Goal: Task Accomplishment & Management: Use online tool/utility

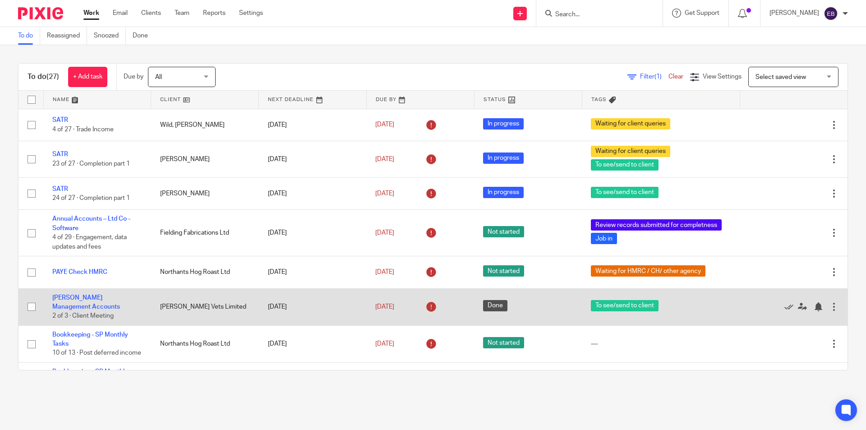
click at [88, 293] on td "Bowland Management Accounts 2 of 3 · Client Meeting" at bounding box center [97, 306] width 108 height 37
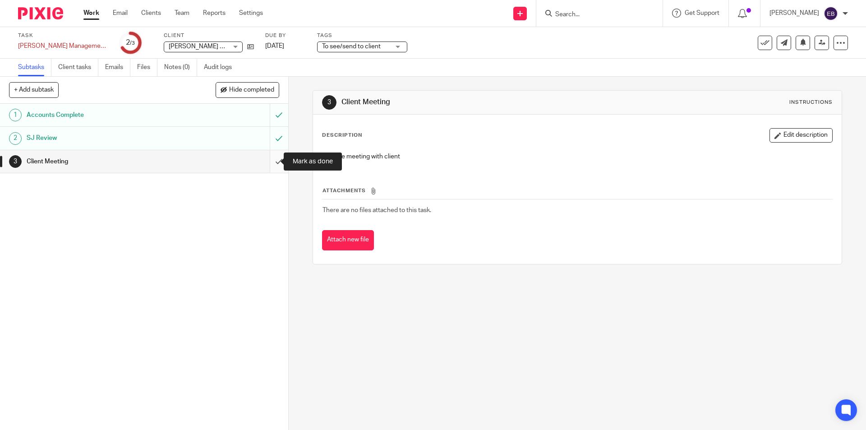
click at [278, 157] on input "submit" at bounding box center [144, 161] width 288 height 23
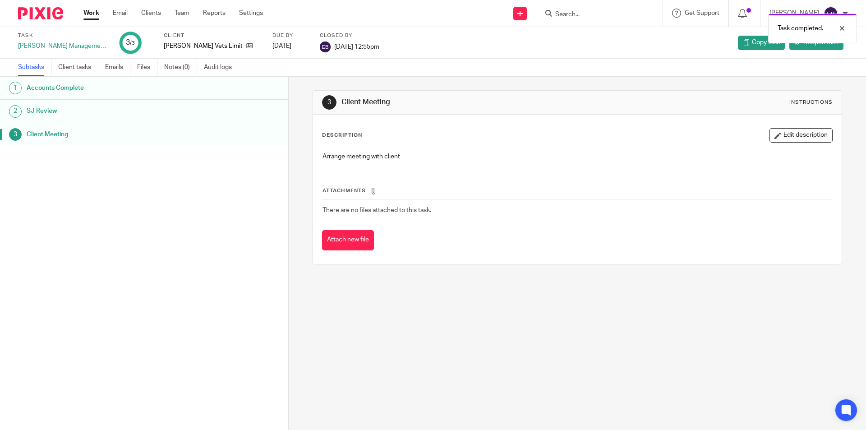
click at [97, 13] on link "Work" at bounding box center [91, 13] width 16 height 9
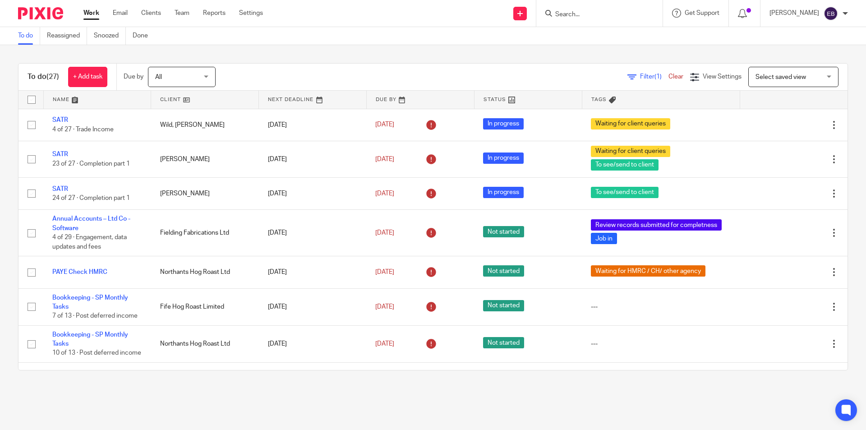
click at [590, 12] on input "Search" at bounding box center [594, 15] width 81 height 8
type input "east ang"
click at [601, 33] on link at bounding box center [629, 38] width 152 height 21
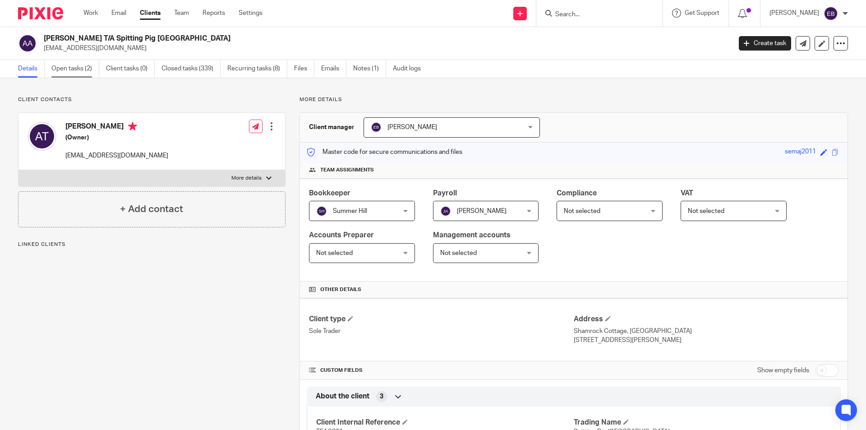
click at [85, 71] on link "Open tasks (2)" at bounding box center [75, 69] width 48 height 18
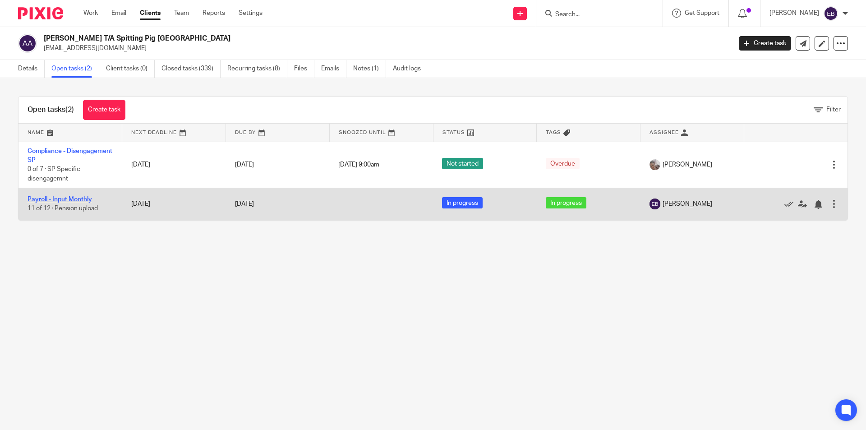
click at [65, 199] on link "Payroll - Input Monthly" at bounding box center [60, 199] width 65 height 6
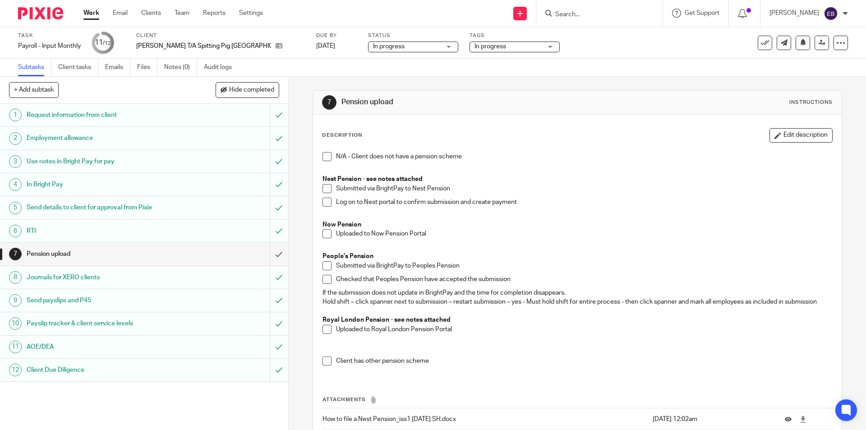
click at [88, 18] on link "Work" at bounding box center [91, 13] width 16 height 9
